Goal: Complete application form

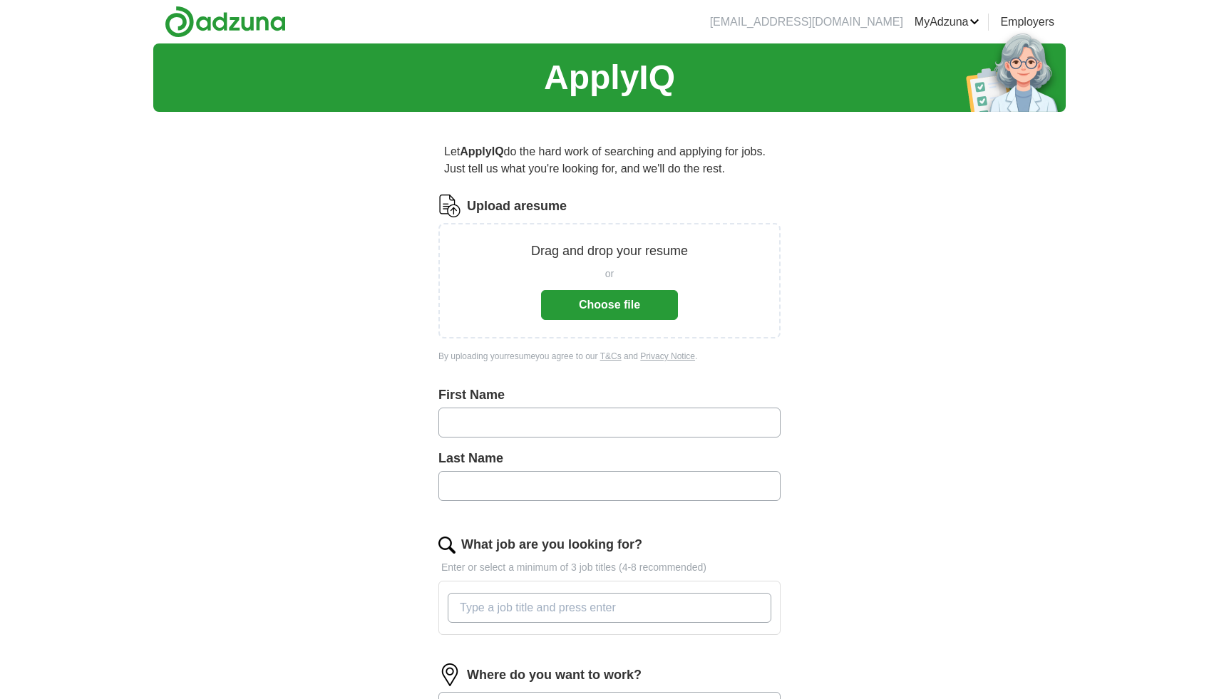
click at [604, 429] on input "text" at bounding box center [609, 423] width 342 height 30
type input "******"
type input "********"
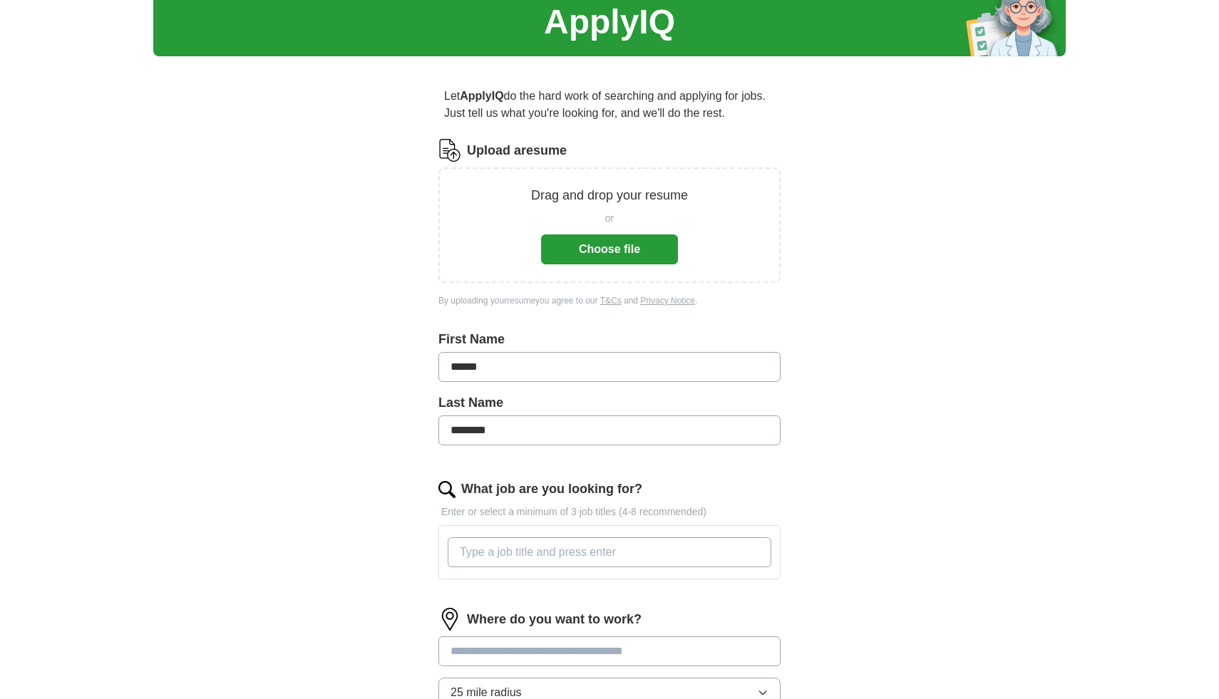
scroll to position [64, 0]
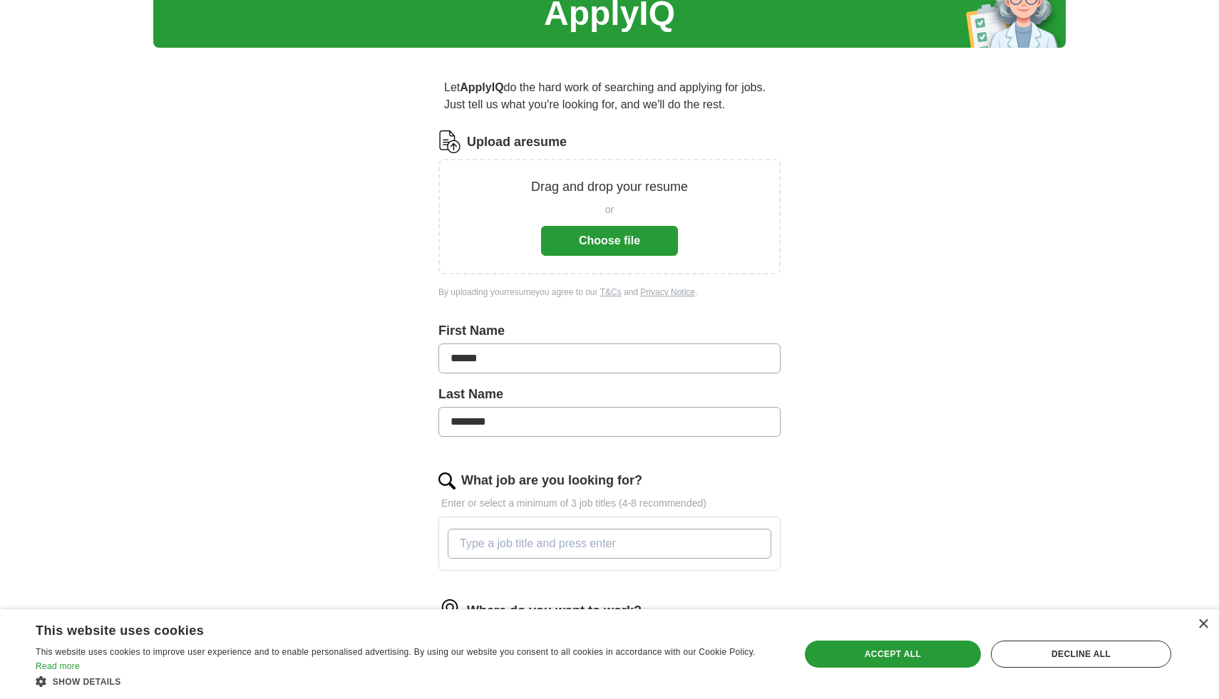
click at [614, 541] on input "What job are you looking for?" at bounding box center [610, 544] width 324 height 30
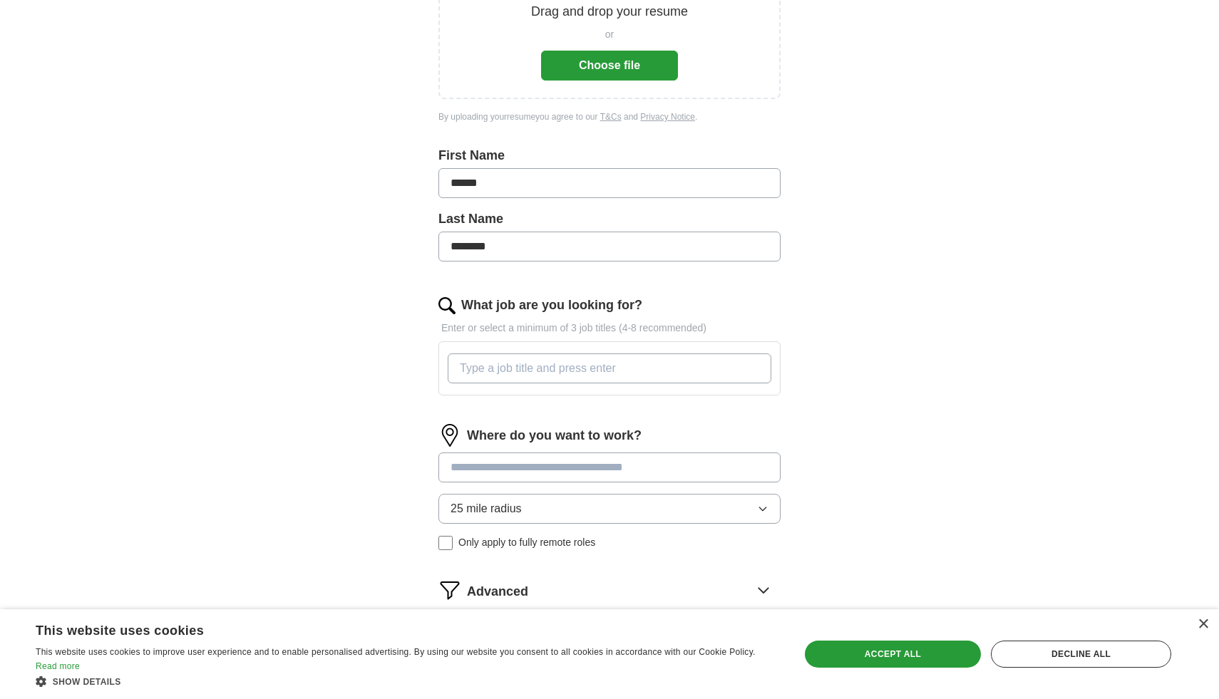
scroll to position [236, 0]
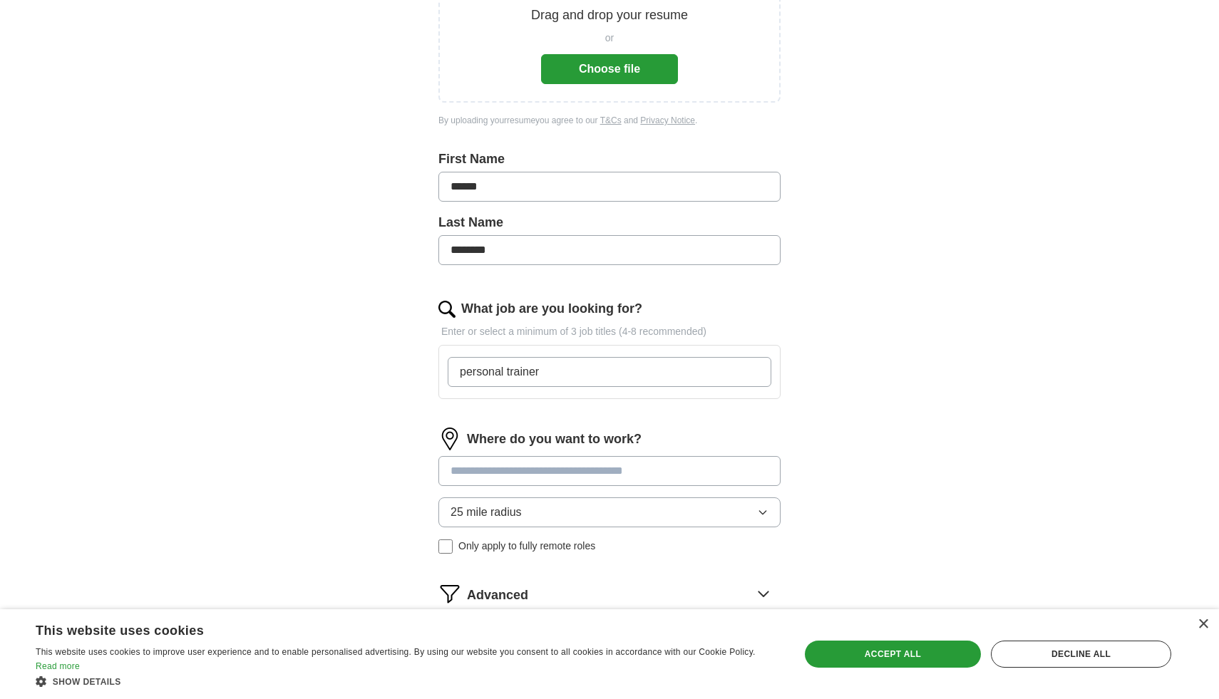
click at [640, 475] on input at bounding box center [609, 471] width 342 height 30
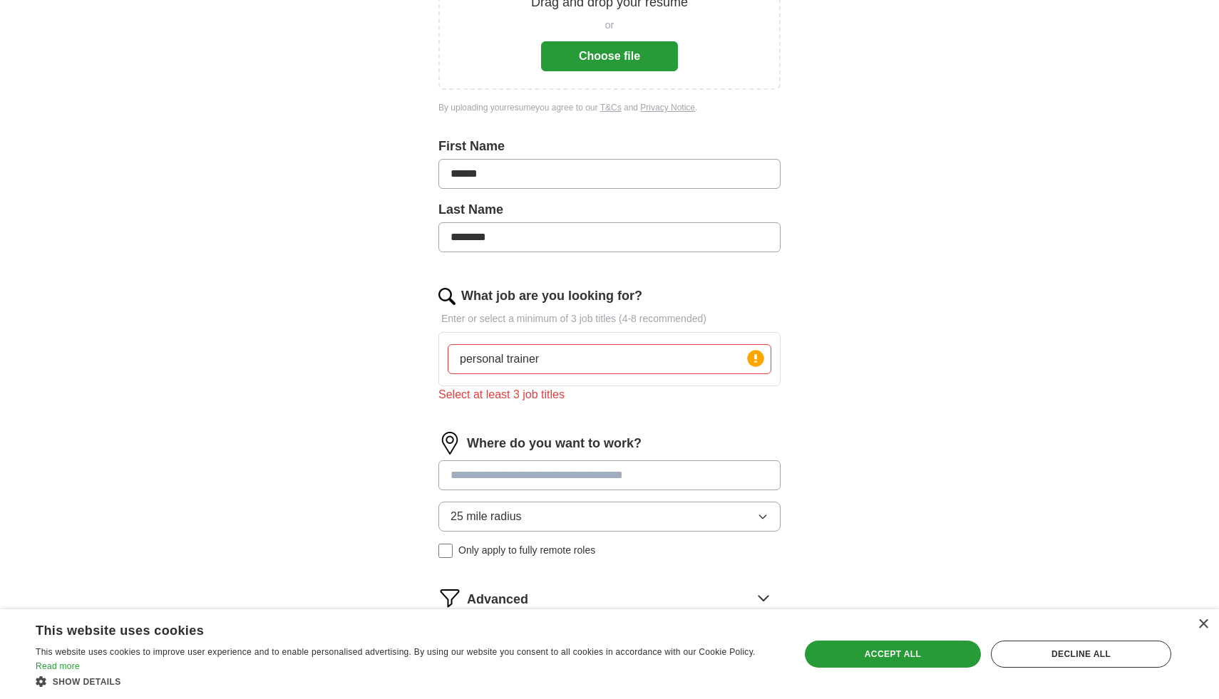
scroll to position [254, 0]
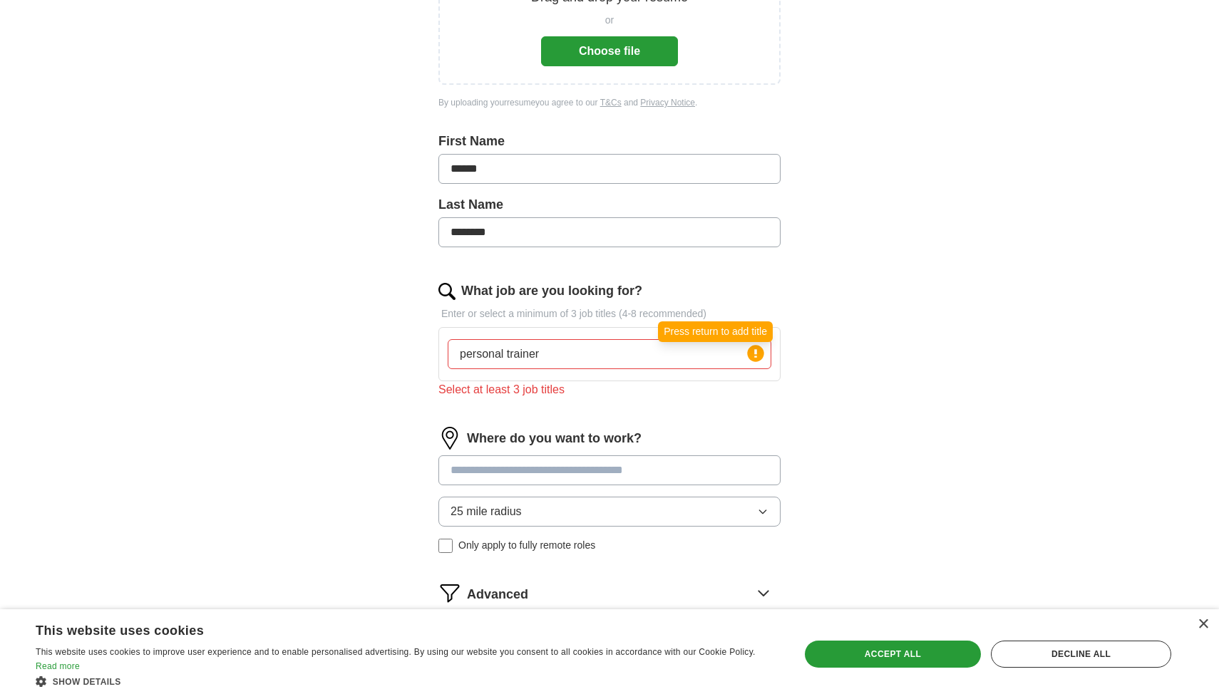
click at [755, 361] on circle at bounding box center [755, 353] width 16 height 16
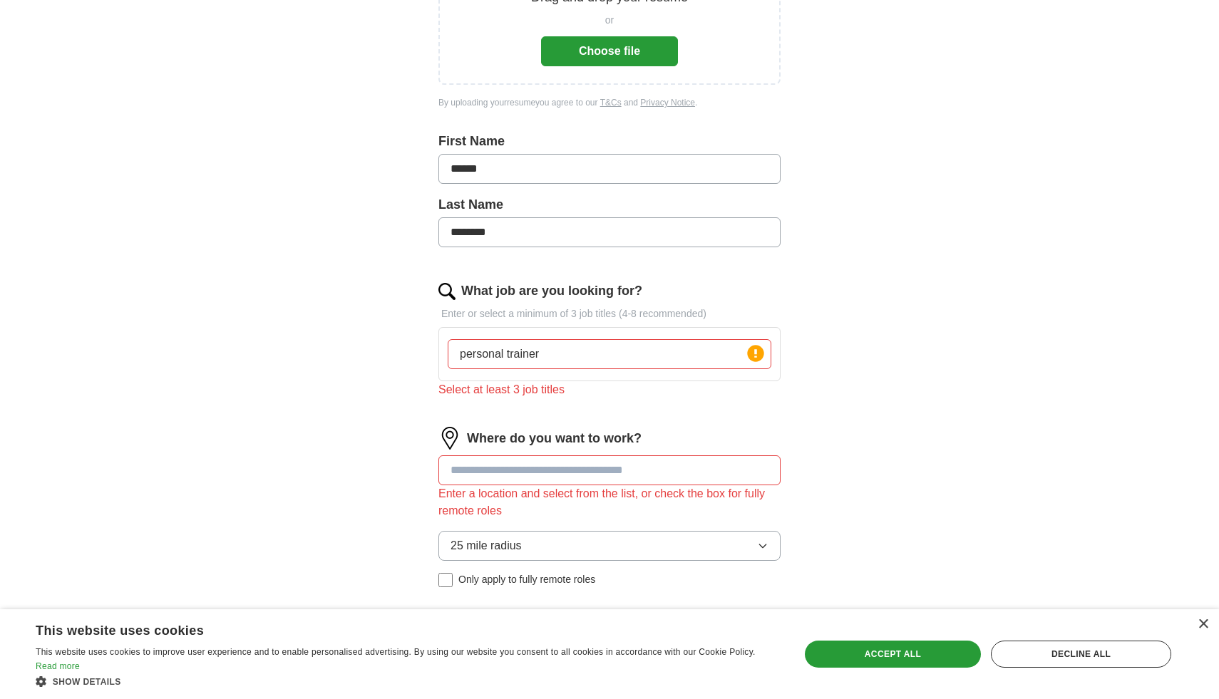
click at [544, 395] on div "Select at least 3 job titles" at bounding box center [609, 389] width 342 height 17
click at [565, 358] on input "personal trainer" at bounding box center [610, 354] width 324 height 30
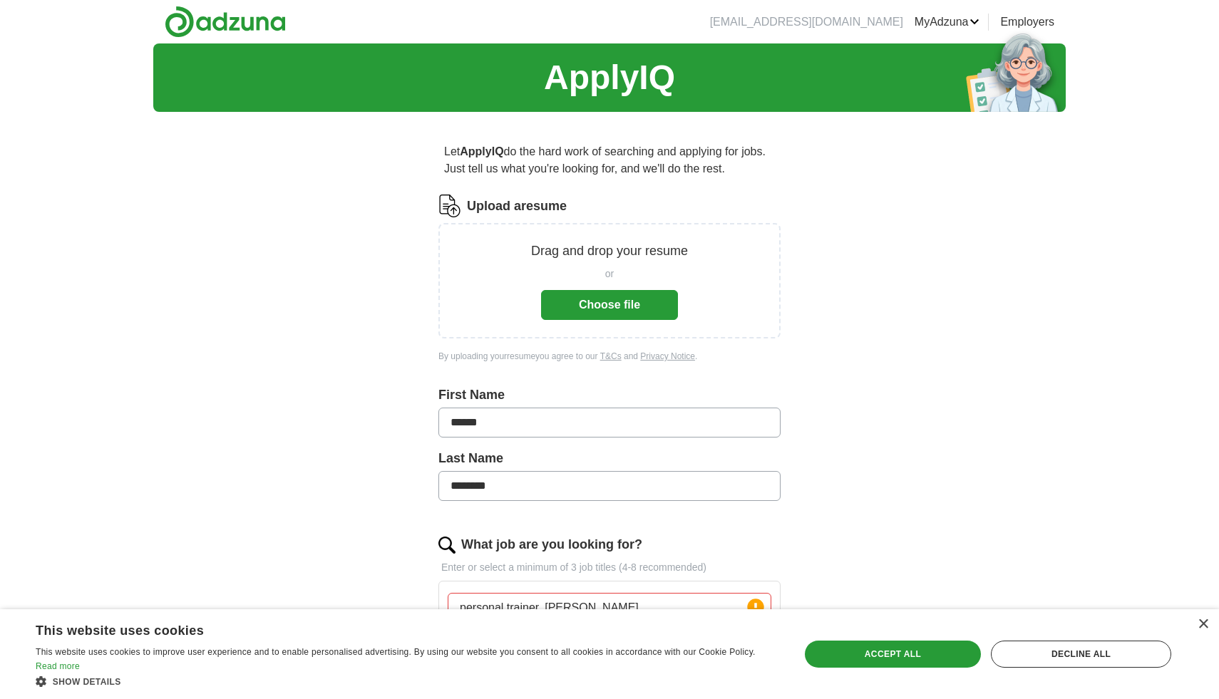
type input "personal trainer, [PERSON_NAME]"
